Goal: Information Seeking & Learning: Learn about a topic

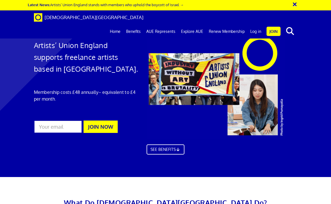
scroll to position [221, 0]
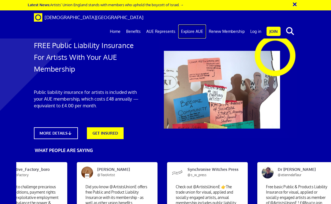
click at [198, 24] on link "Explore AUE" at bounding box center [192, 31] width 28 height 14
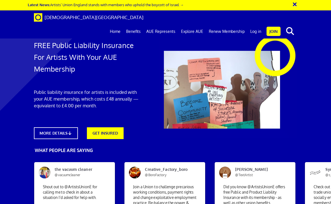
scroll to position [5, 0]
click at [60, 128] on link "MORE DETAILS" at bounding box center [56, 133] width 49 height 13
